Goal: Navigation & Orientation: Find specific page/section

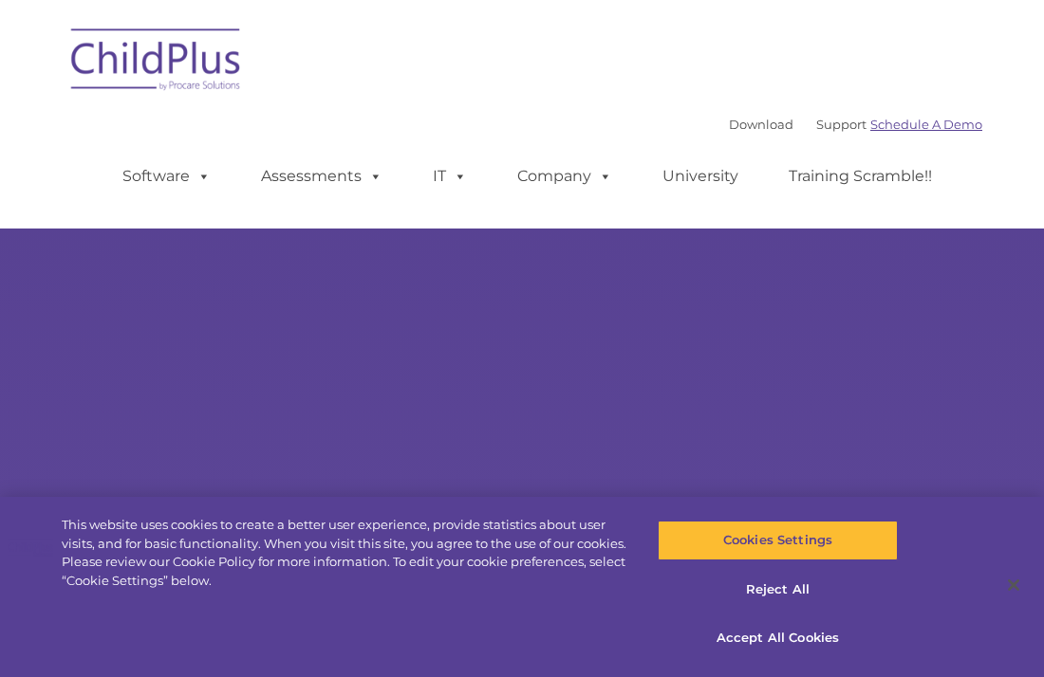
select select "MEDIUM"
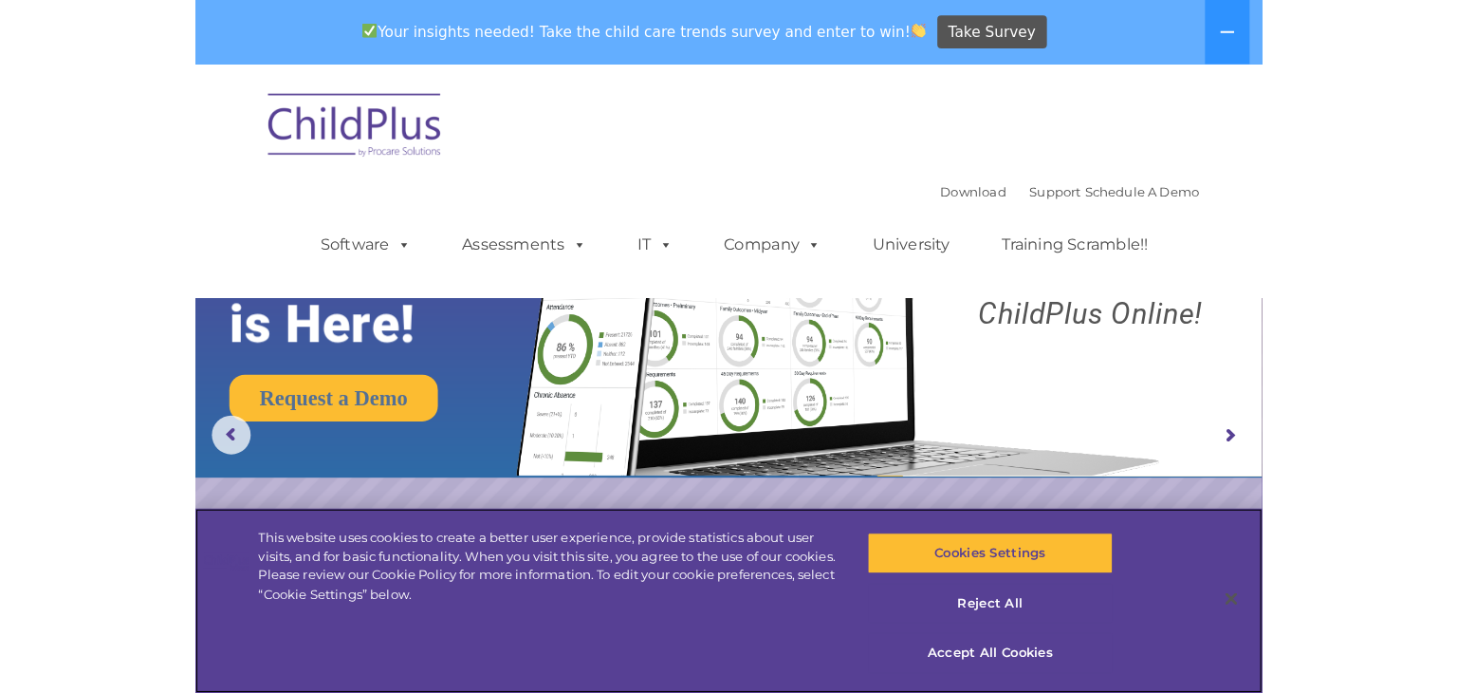
scroll to position [6, 0]
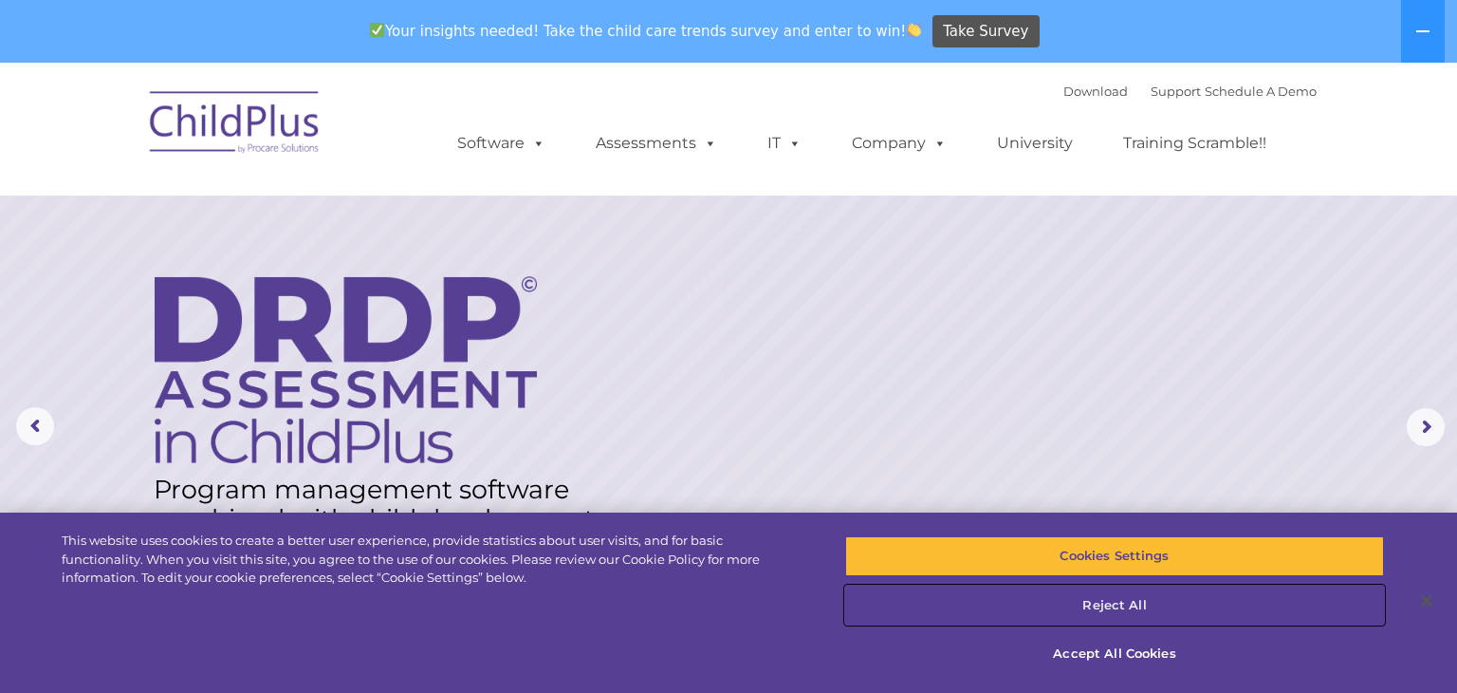
click at [1043, 598] on button "Reject All" at bounding box center [1114, 605] width 539 height 40
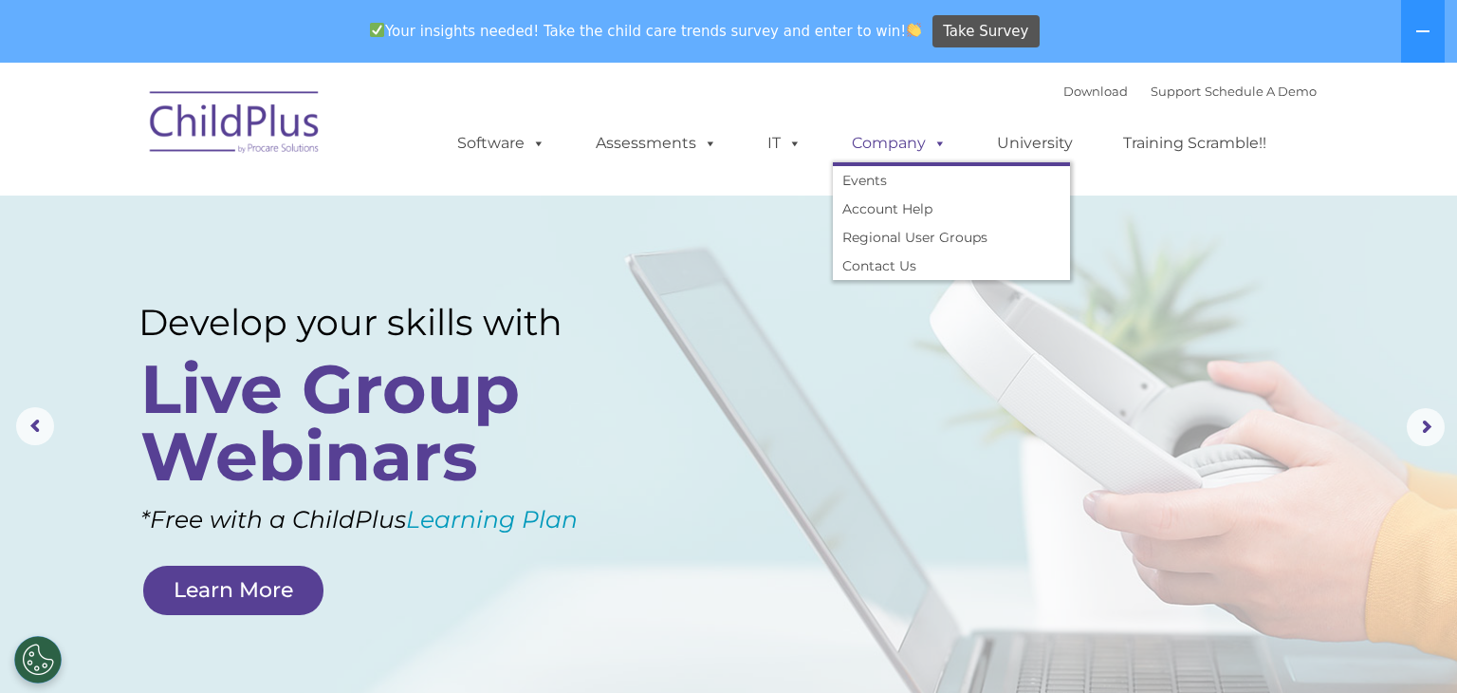
click at [884, 148] on link "Company" at bounding box center [899, 143] width 133 height 38
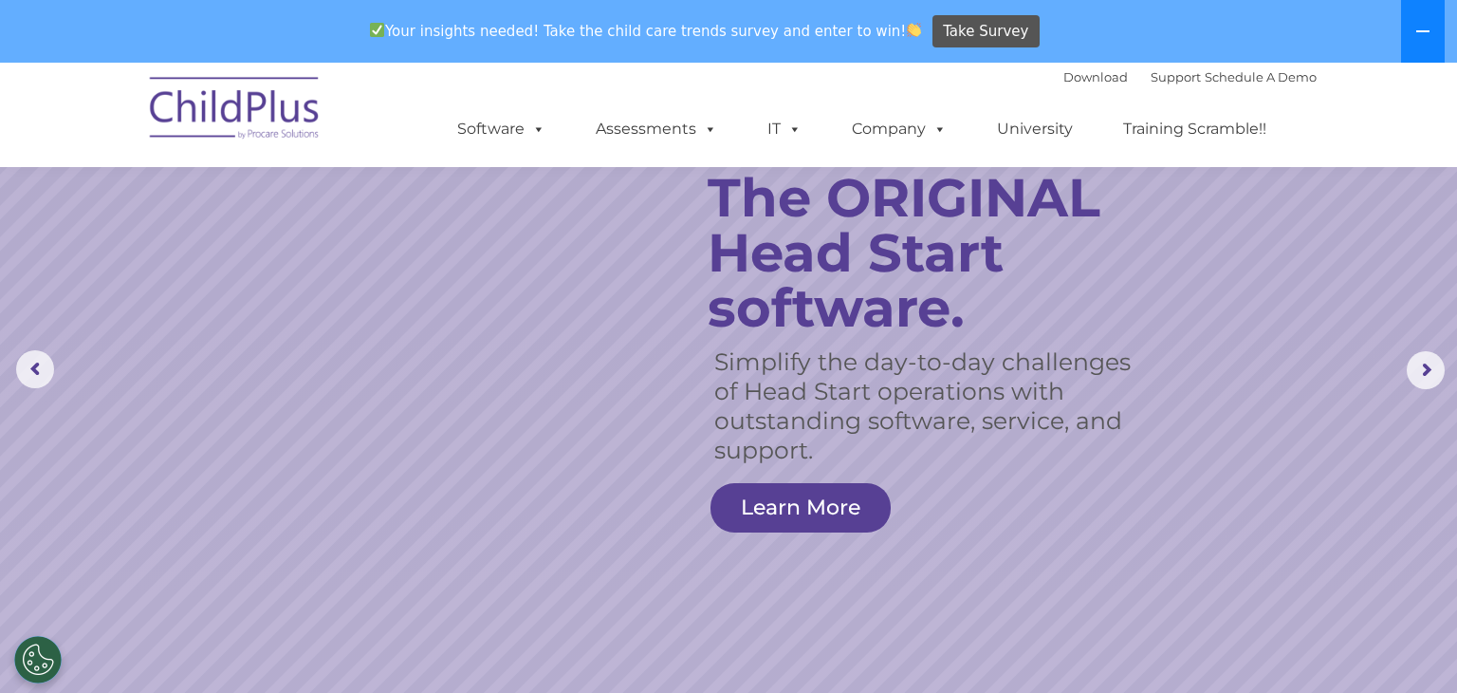
click at [1043, 25] on icon at bounding box center [1422, 31] width 15 height 15
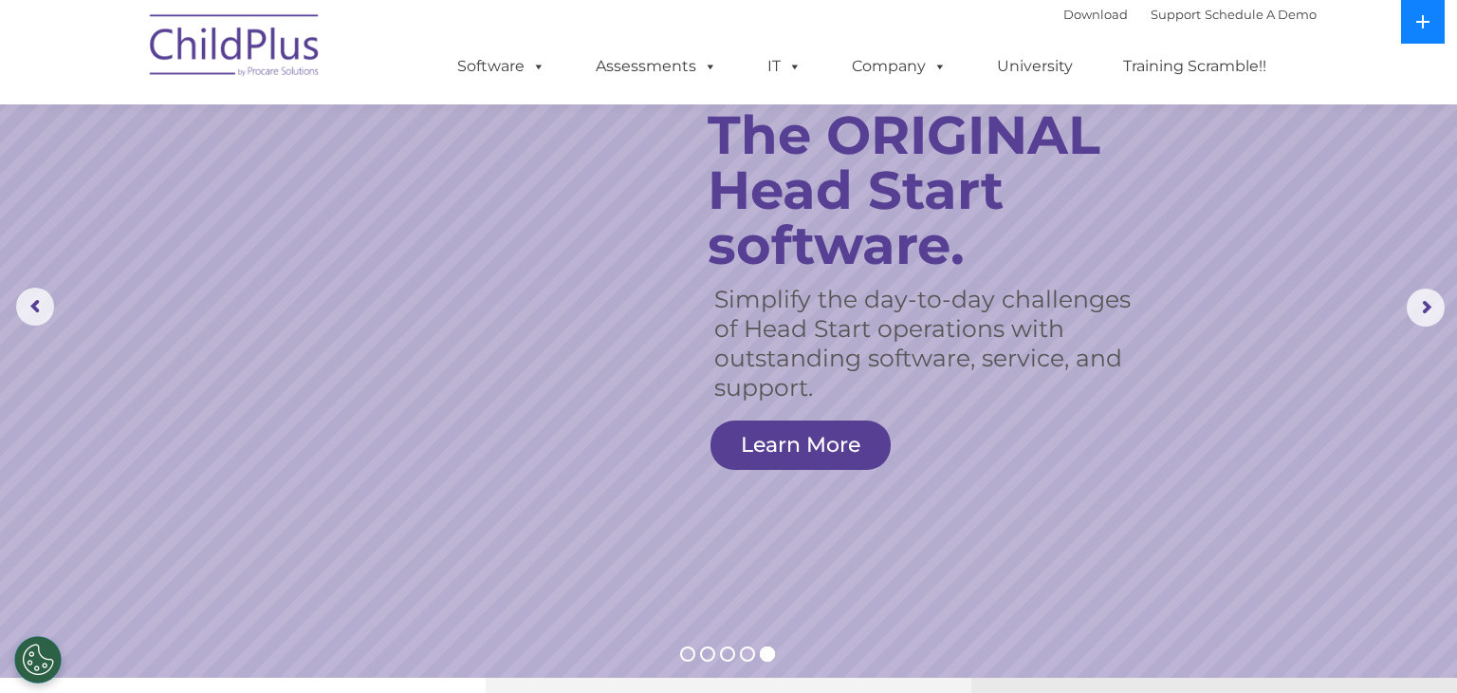
click at [1043, 25] on icon at bounding box center [1422, 21] width 15 height 15
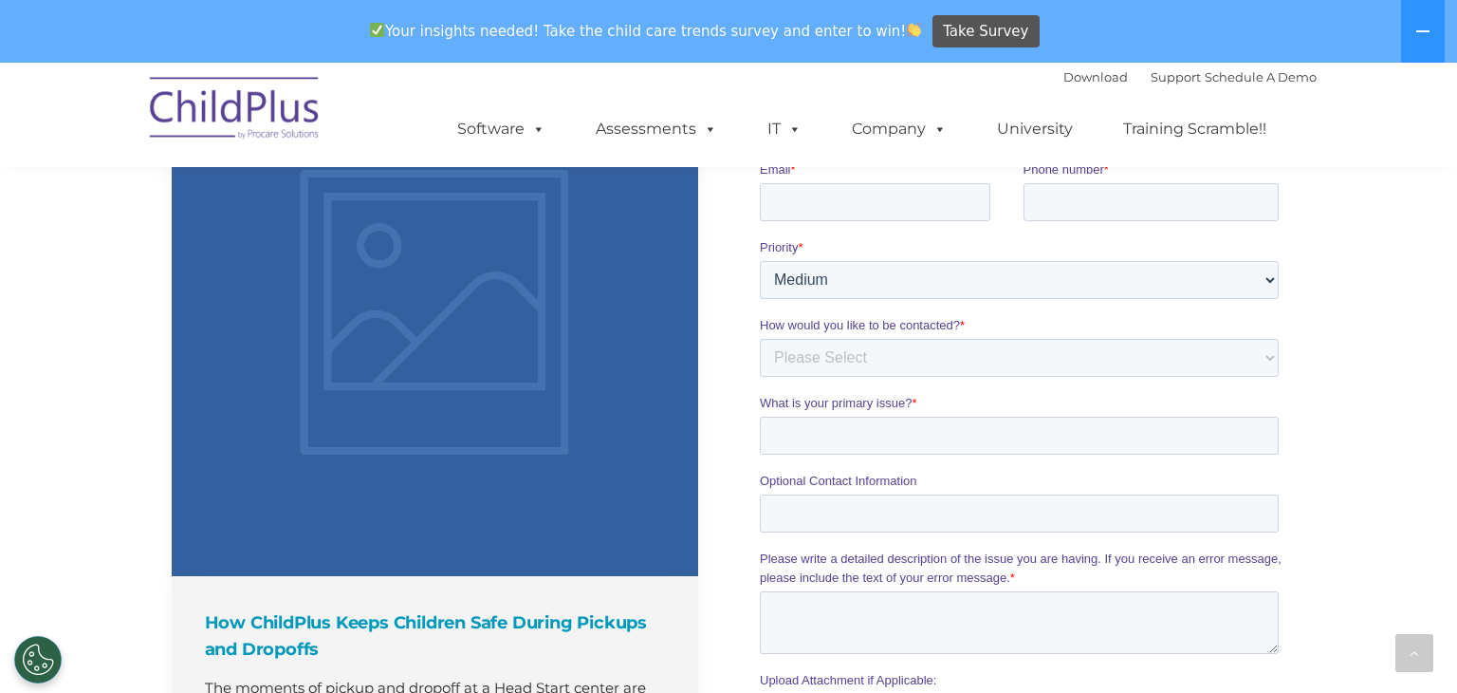
scroll to position [1384, 0]
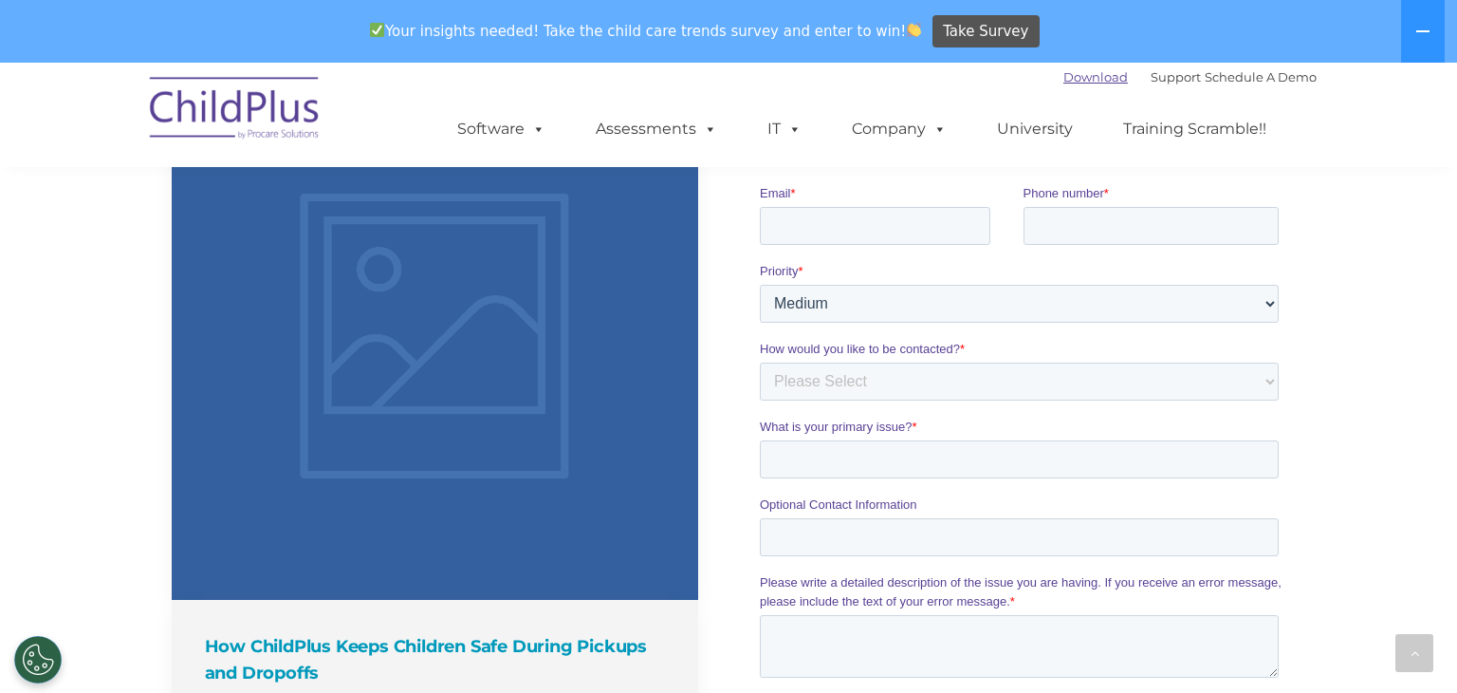
click at [1043, 78] on link "Download" at bounding box center [1095, 76] width 65 height 15
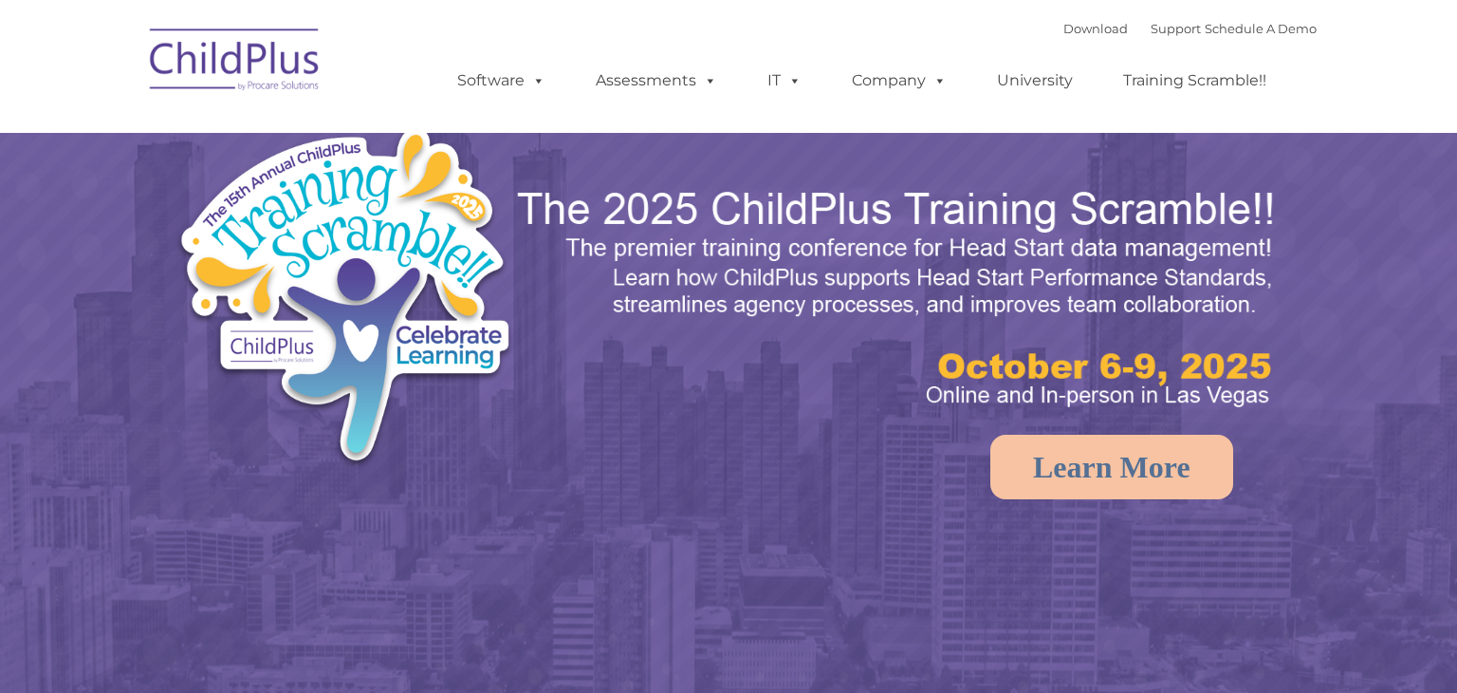
select select "MEDIUM"
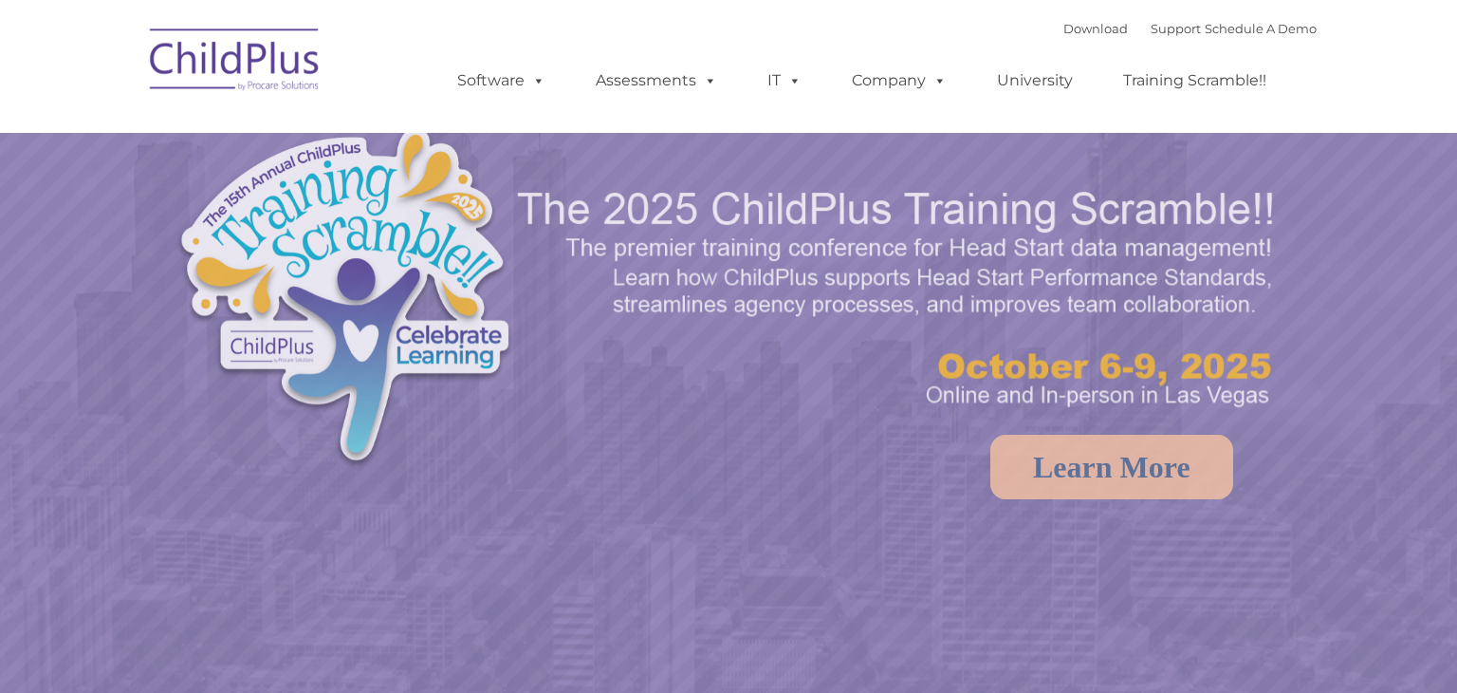
select select "MEDIUM"
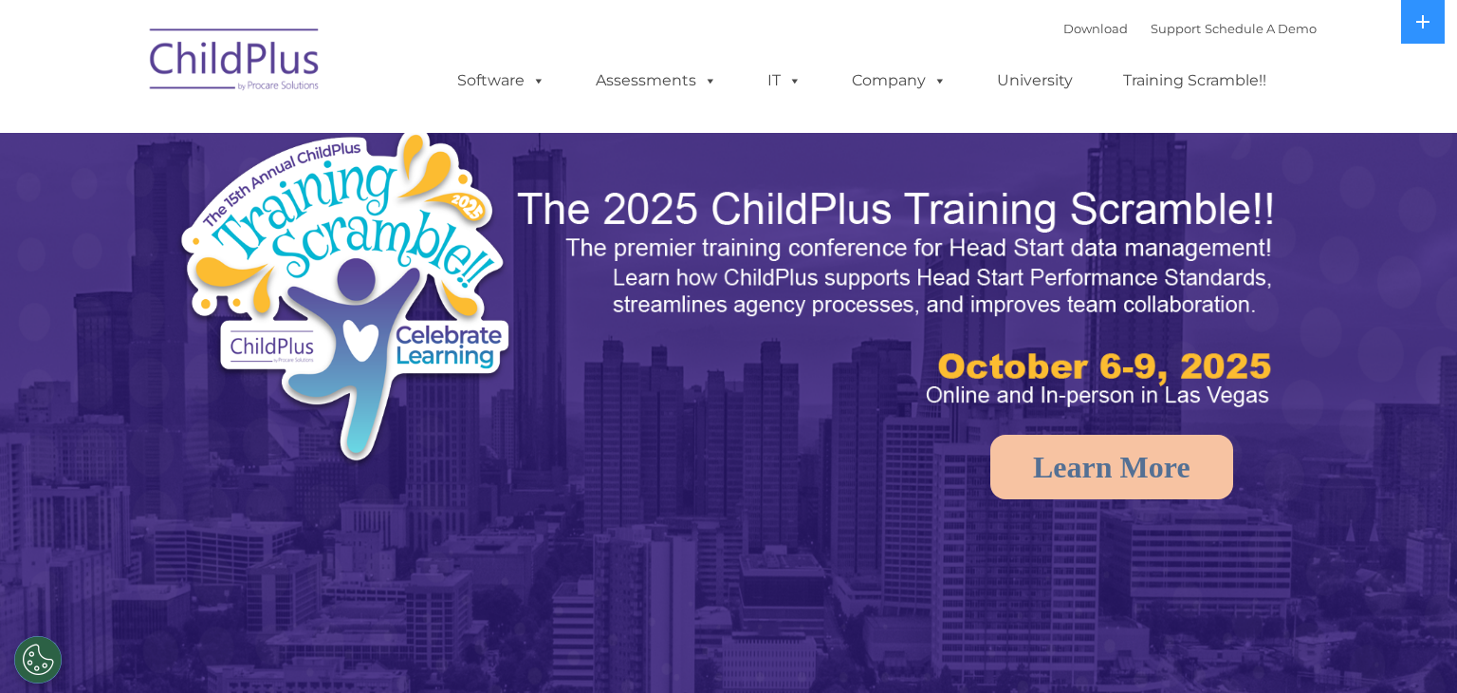
select select "MEDIUM"
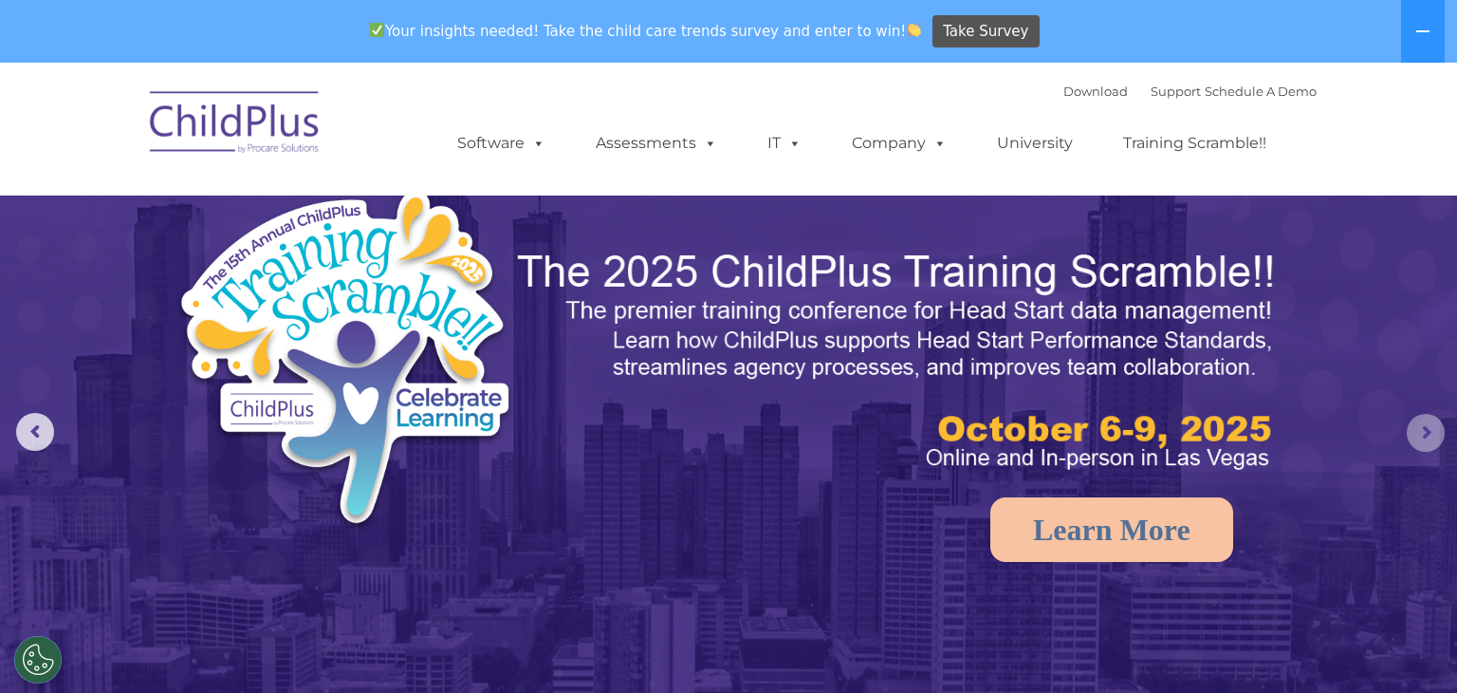
click at [1422, 415] on rs-arrow at bounding box center [1426, 433] width 38 height 38
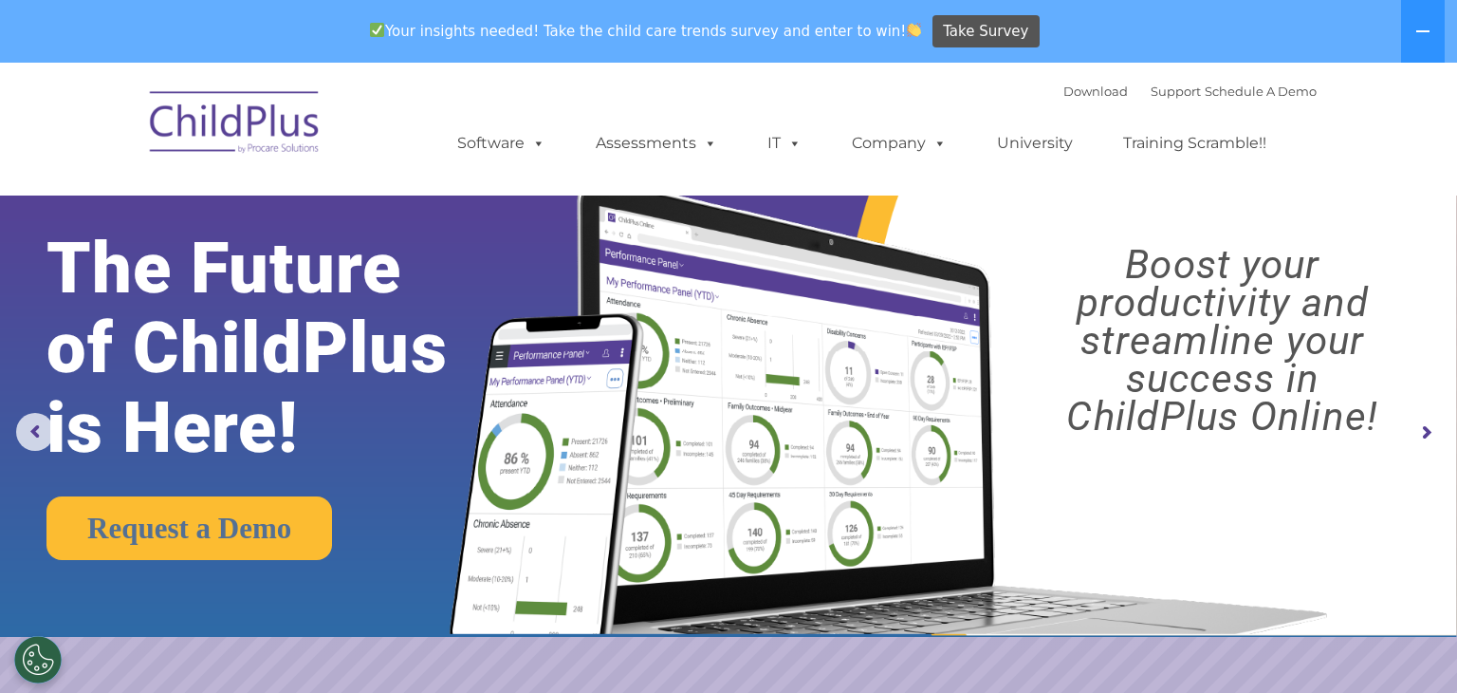
click at [1425, 426] on rs-arrow at bounding box center [1426, 433] width 38 height 38
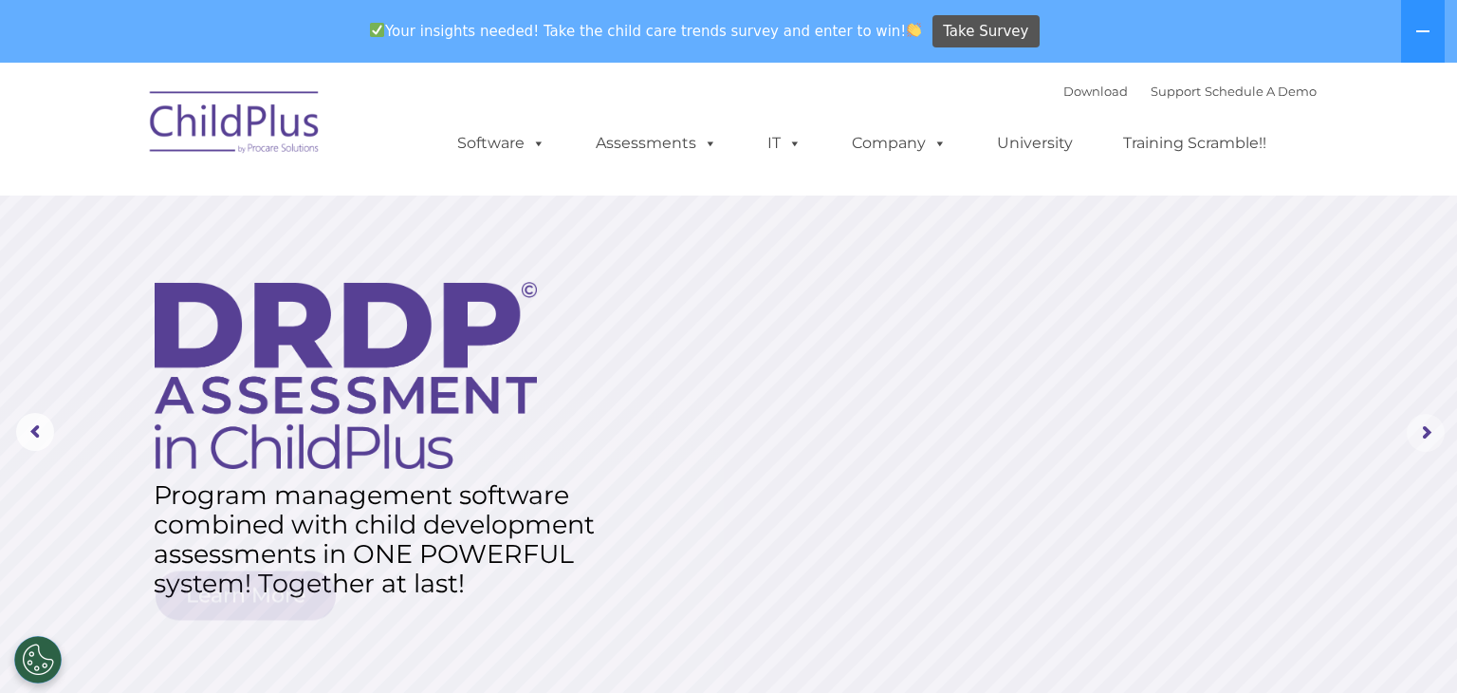
click at [1425, 426] on rs-arrow at bounding box center [1426, 433] width 38 height 38
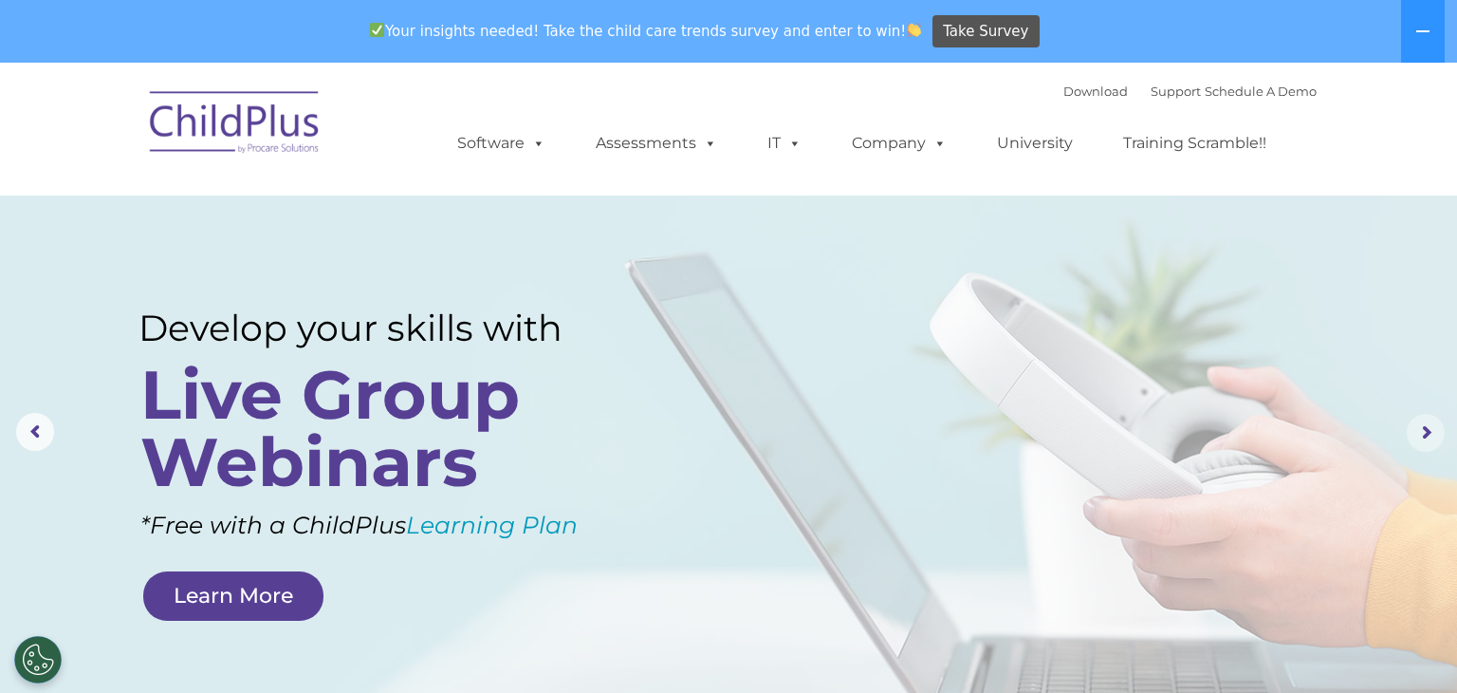
click at [1425, 426] on rs-arrow at bounding box center [1426, 433] width 38 height 38
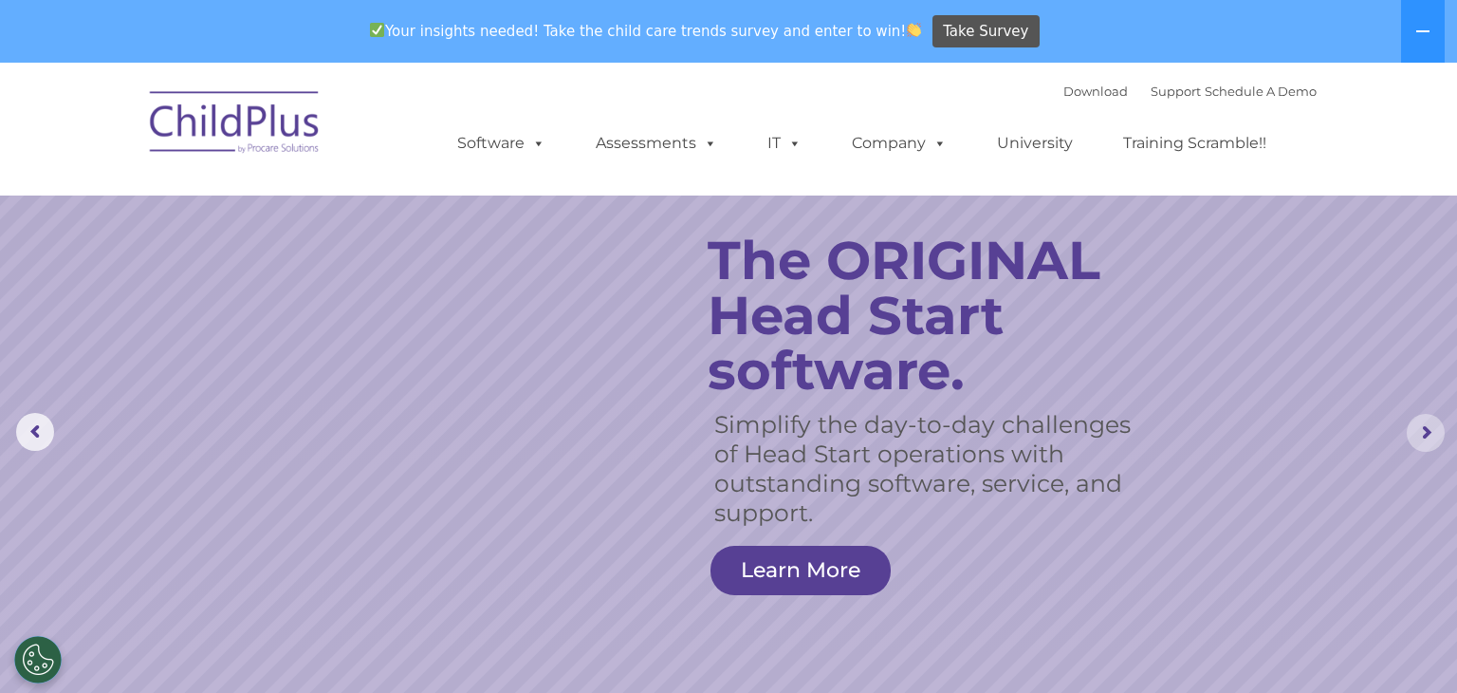
click at [1425, 426] on rs-arrow at bounding box center [1426, 433] width 38 height 38
